Goal: Task Accomplishment & Management: Manage account settings

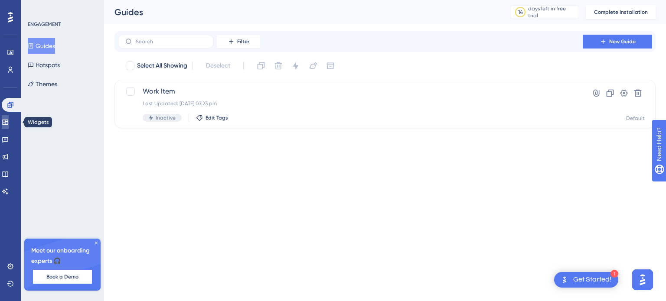
click at [9, 123] on icon at bounding box center [5, 122] width 7 height 7
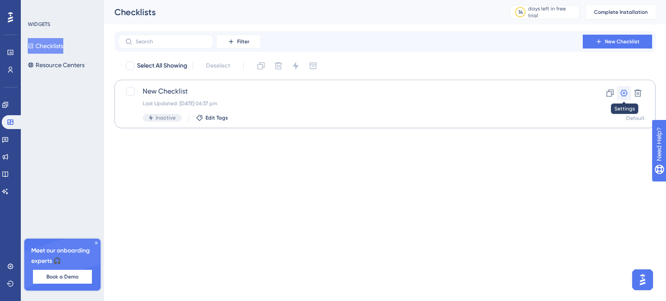
click at [623, 97] on icon at bounding box center [624, 93] width 9 height 9
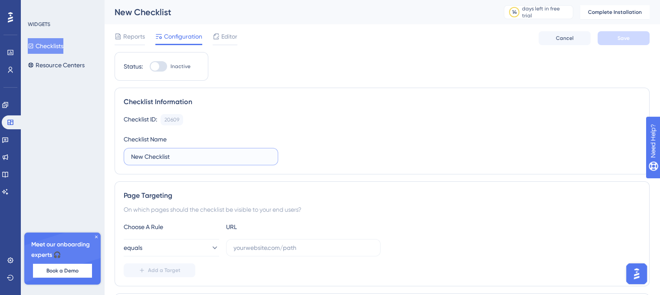
click at [173, 152] on input "New Checklist" at bounding box center [201, 157] width 140 height 10
drag, startPoint x: 172, startPoint y: 152, endPoint x: 121, endPoint y: 153, distance: 51.2
click at [121, 153] on div "Checklist Information Checklist ID: 20609 Copy Checklist Name New Checklist" at bounding box center [381, 131] width 535 height 87
type input "t"
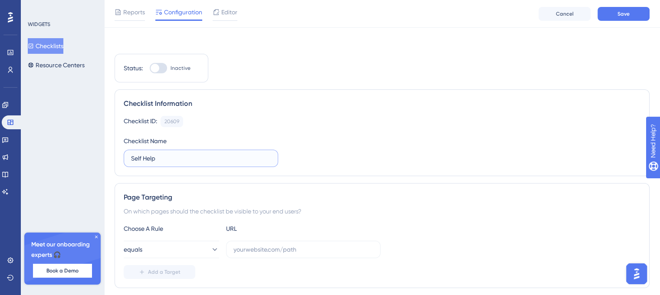
scroll to position [77, 0]
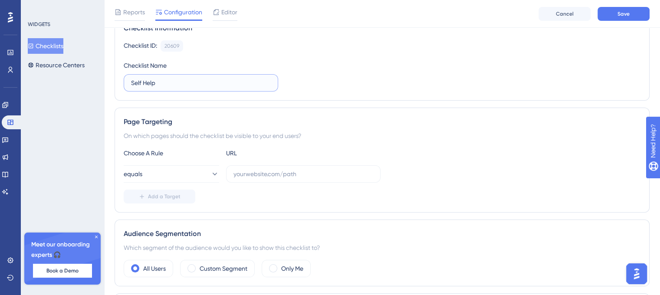
type input "Self Help"
drag, startPoint x: 304, startPoint y: 173, endPoint x: 239, endPoint y: 177, distance: 65.2
click at [239, 177] on input "text" at bounding box center [303, 174] width 140 height 10
drag, startPoint x: 231, startPoint y: 170, endPoint x: 305, endPoint y: 170, distance: 74.2
click at [305, 170] on label at bounding box center [303, 173] width 154 height 17
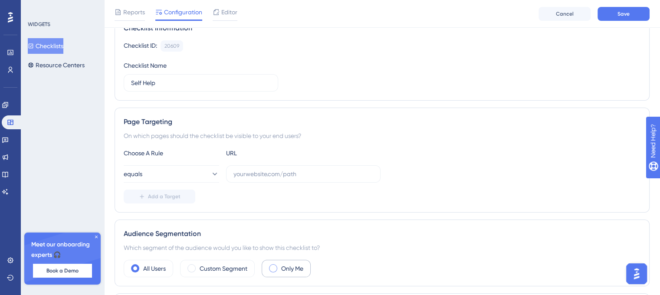
click at [274, 267] on span at bounding box center [273, 268] width 8 height 8
click at [280, 265] on input "radio" at bounding box center [280, 265] width 0 height 0
click at [249, 169] on input "text" at bounding box center [303, 174] width 140 height 10
click at [262, 170] on input "text" at bounding box center [303, 174] width 140 height 10
click at [211, 173] on icon at bounding box center [214, 174] width 9 height 9
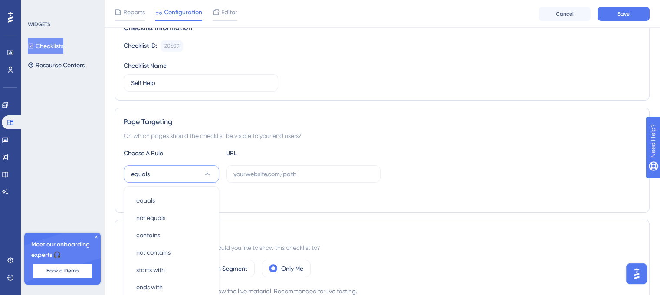
scroll to position [181, 0]
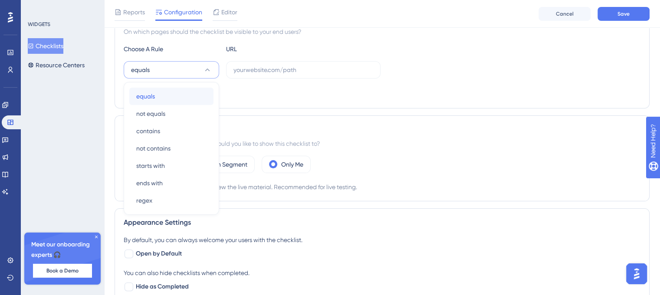
click at [173, 97] on div "equals equals" at bounding box center [171, 96] width 70 height 17
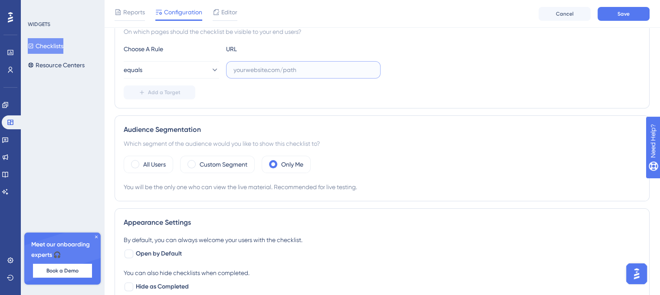
click at [245, 72] on input "text" at bounding box center [303, 70] width 140 height 10
paste input "[URL][DOMAIN_NAME]"
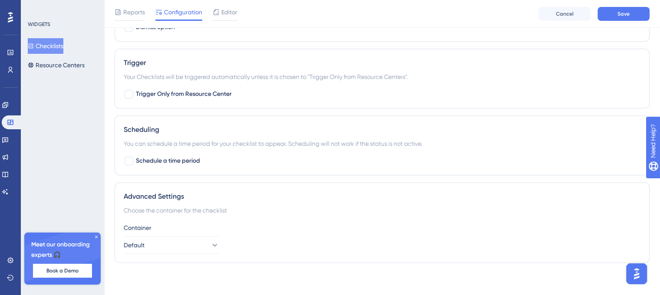
scroll to position [474, 0]
type input "[URL][DOMAIN_NAME]"
click at [628, 17] on button "Save" at bounding box center [623, 14] width 52 height 14
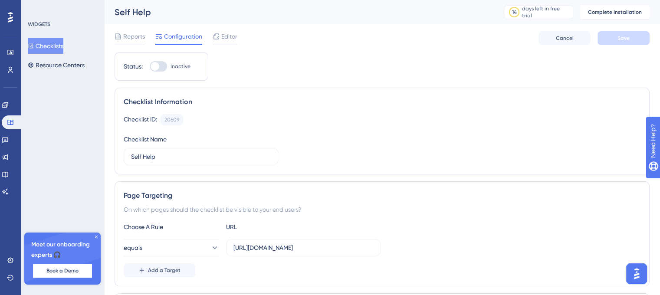
click at [158, 63] on div at bounding box center [154, 66] width 9 height 9
click at [150, 66] on input "Inactive" at bounding box center [149, 66] width 0 height 0
checkbox input "false"
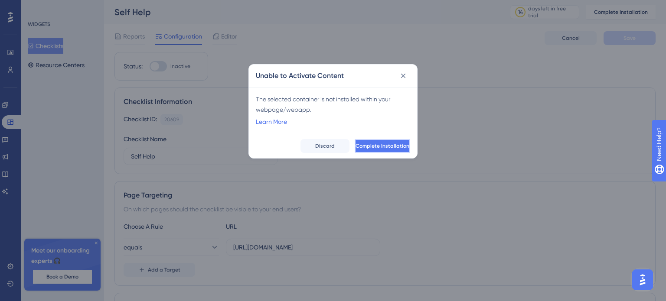
click at [356, 144] on span "Complete Installation" at bounding box center [383, 146] width 54 height 7
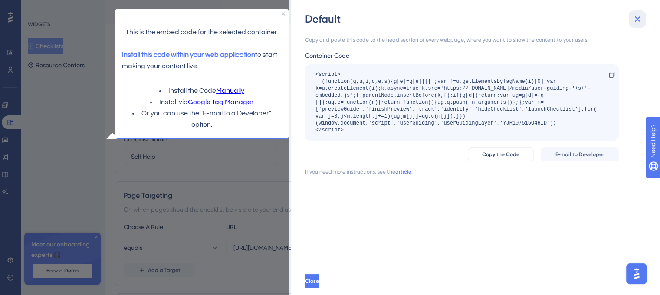
click at [638, 21] on icon at bounding box center [637, 19] width 6 height 6
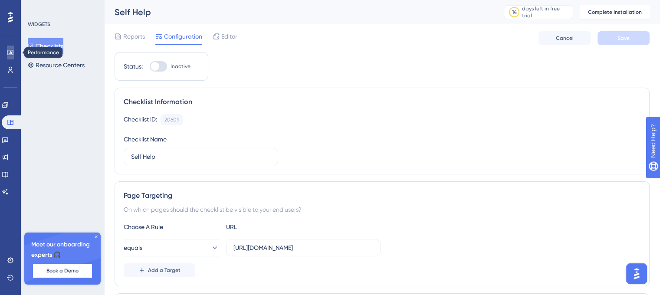
click at [12, 57] on link at bounding box center [10, 53] width 7 height 14
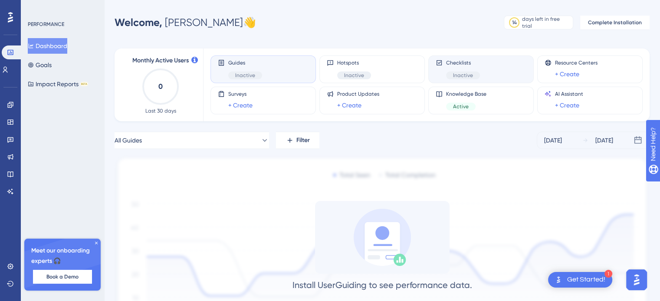
click at [456, 64] on span "Checklists" at bounding box center [463, 62] width 34 height 7
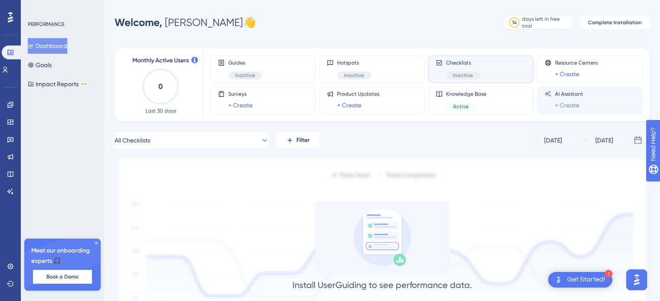
click at [569, 103] on link "+ Create" at bounding box center [567, 105] width 24 height 10
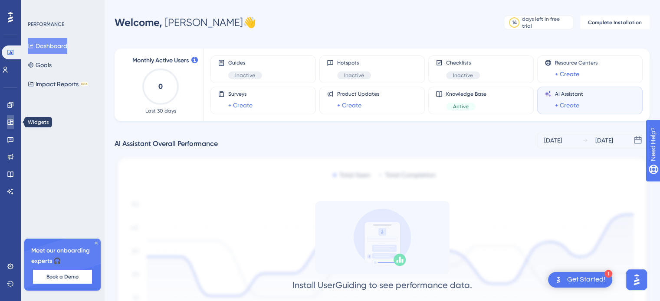
click at [10, 124] on icon at bounding box center [10, 122] width 7 height 7
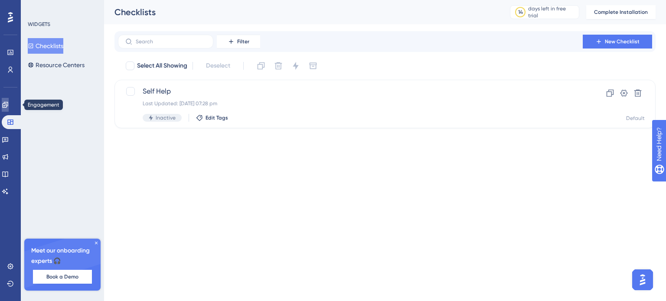
click at [4, 104] on link at bounding box center [5, 105] width 7 height 14
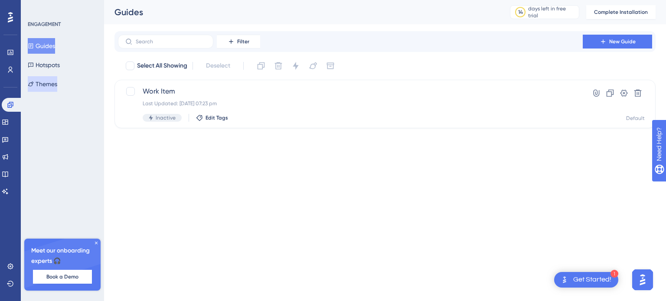
click at [52, 83] on button "Themes" at bounding box center [42, 84] width 29 height 16
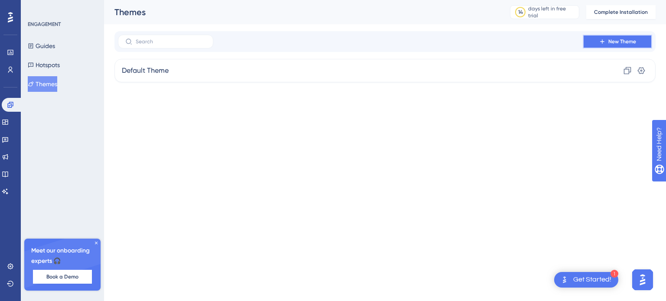
click at [625, 39] on span "New Theme" at bounding box center [622, 41] width 28 height 7
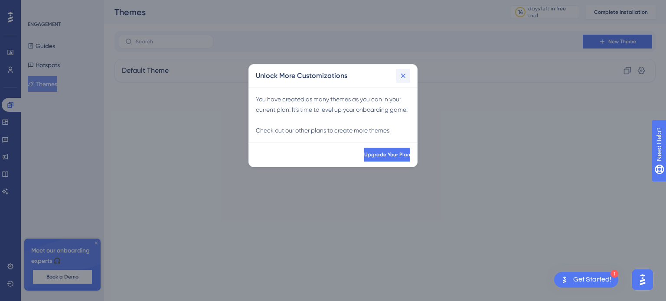
click at [404, 76] on icon at bounding box center [403, 75] width 5 height 5
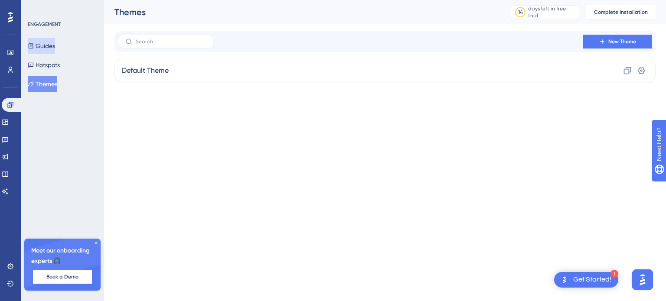
click at [45, 48] on button "Guides" at bounding box center [41, 46] width 27 height 16
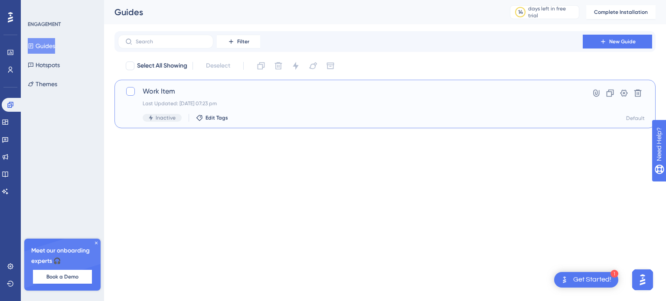
click at [134, 90] on div at bounding box center [130, 91] width 9 height 9
checkbox input "true"
click at [629, 93] on button at bounding box center [624, 93] width 14 height 14
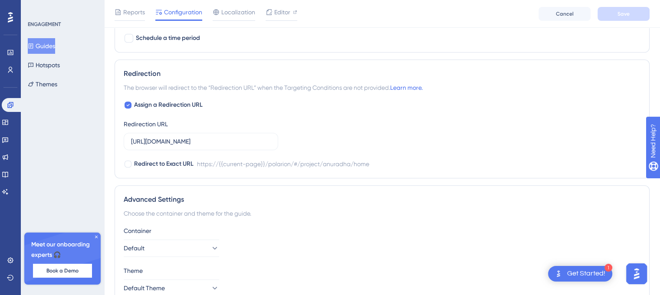
scroll to position [627, 0]
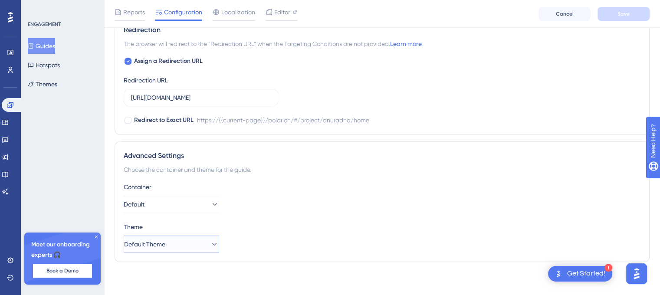
click at [210, 245] on icon at bounding box center [214, 244] width 9 height 9
click at [210, 200] on icon at bounding box center [214, 204] width 9 height 9
click at [260, 203] on div "Container Default Default Default" at bounding box center [382, 197] width 517 height 31
click at [276, 17] on div "Editor" at bounding box center [281, 14] width 32 height 14
click at [135, 14] on span "Reports" at bounding box center [134, 12] width 22 height 10
